Goal: Check status: Check status

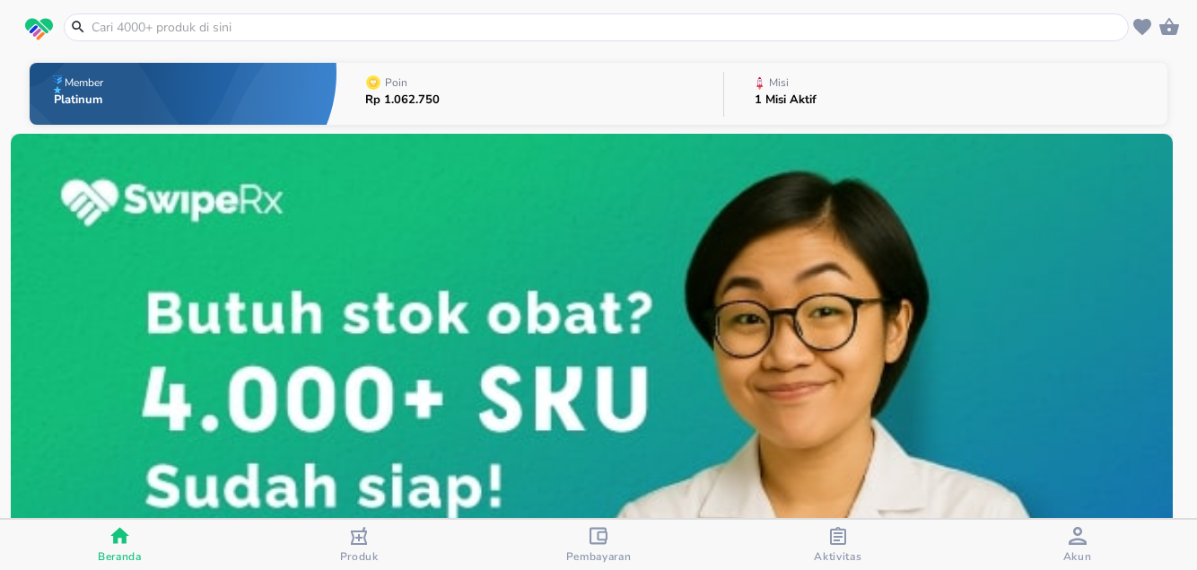
click at [835, 538] on icon "button" at bounding box center [838, 536] width 18 height 18
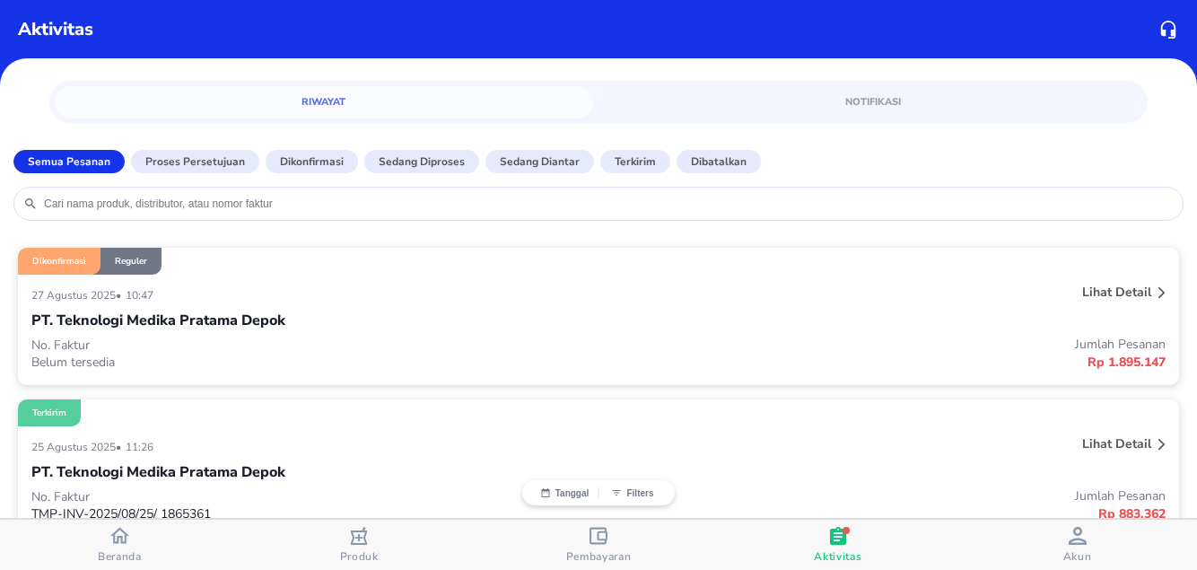
click at [1109, 295] on p "Lihat detail" at bounding box center [1116, 292] width 69 height 17
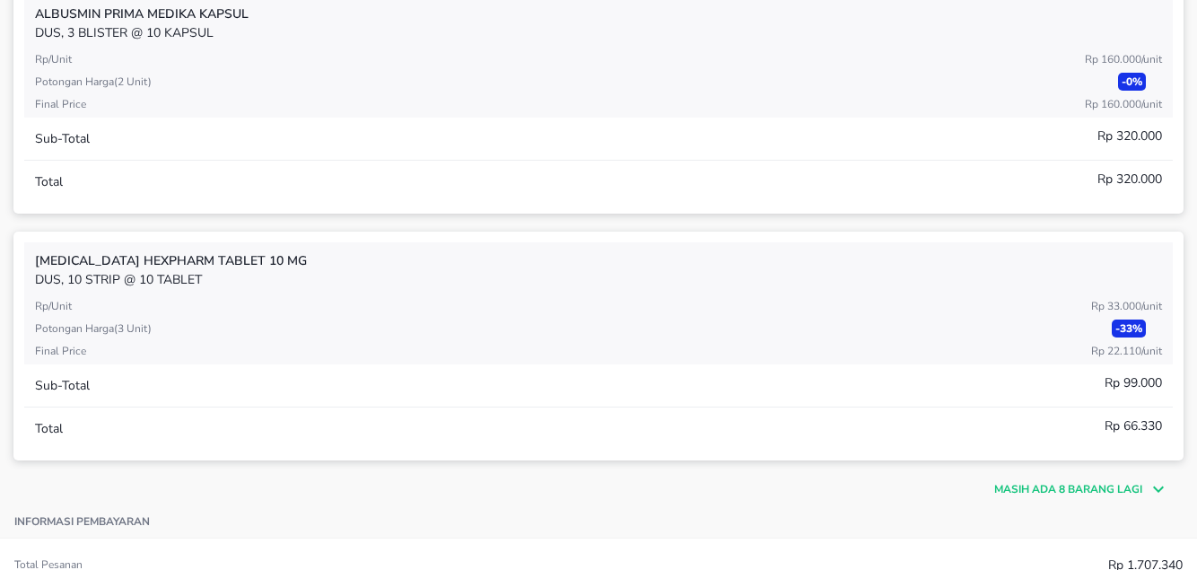
scroll to position [538, 0]
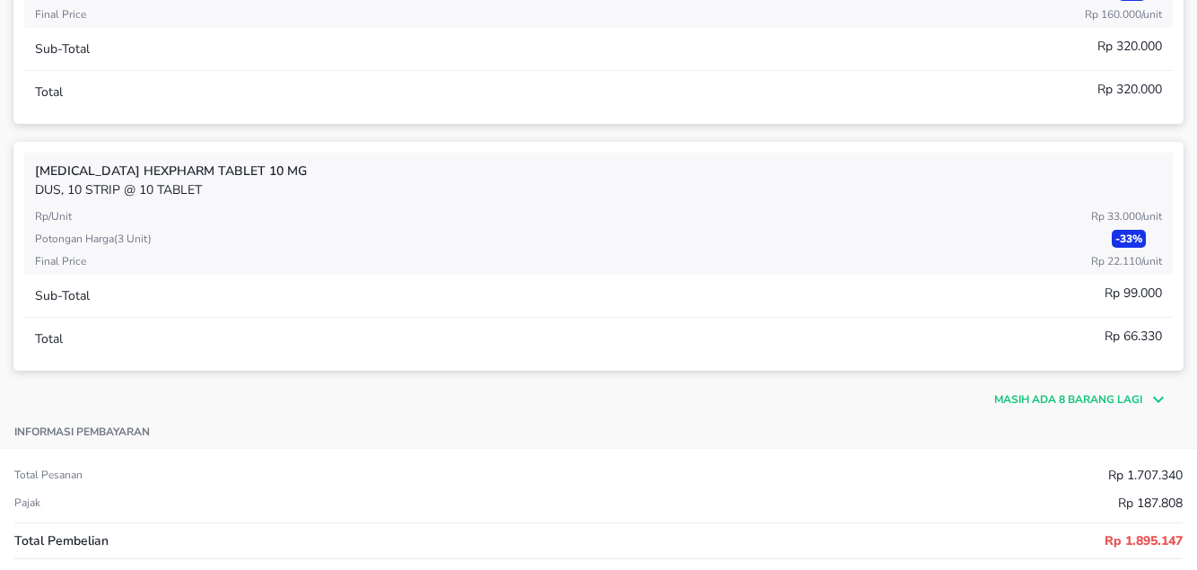
click at [1066, 397] on p "Masih ada 8 barang lagi" at bounding box center [1068, 399] width 148 height 16
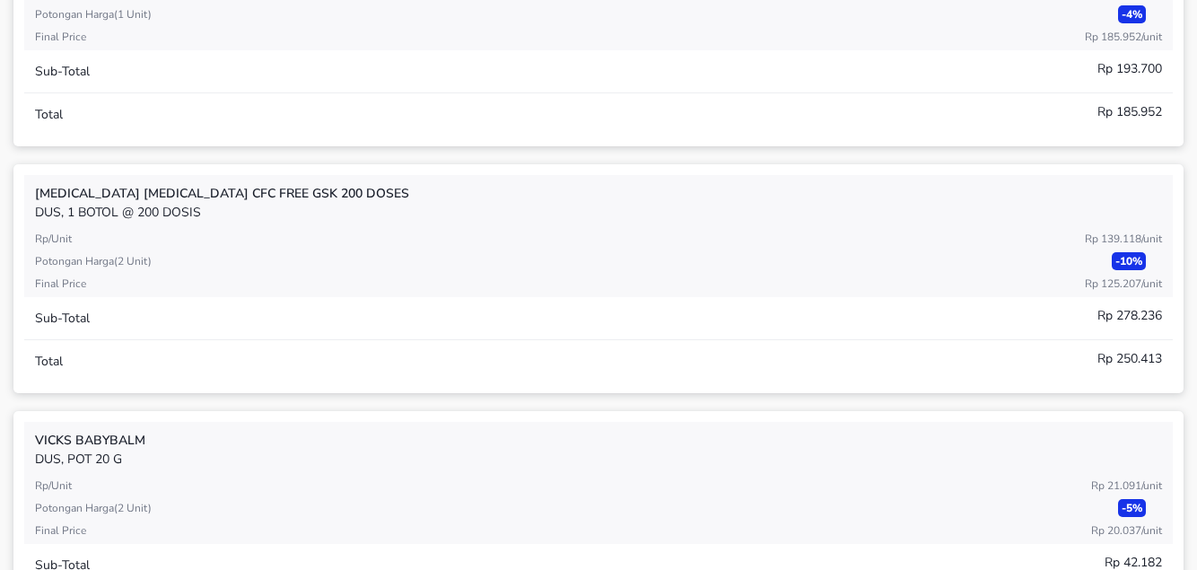
scroll to position [2513, 0]
